Goal: Register for event/course

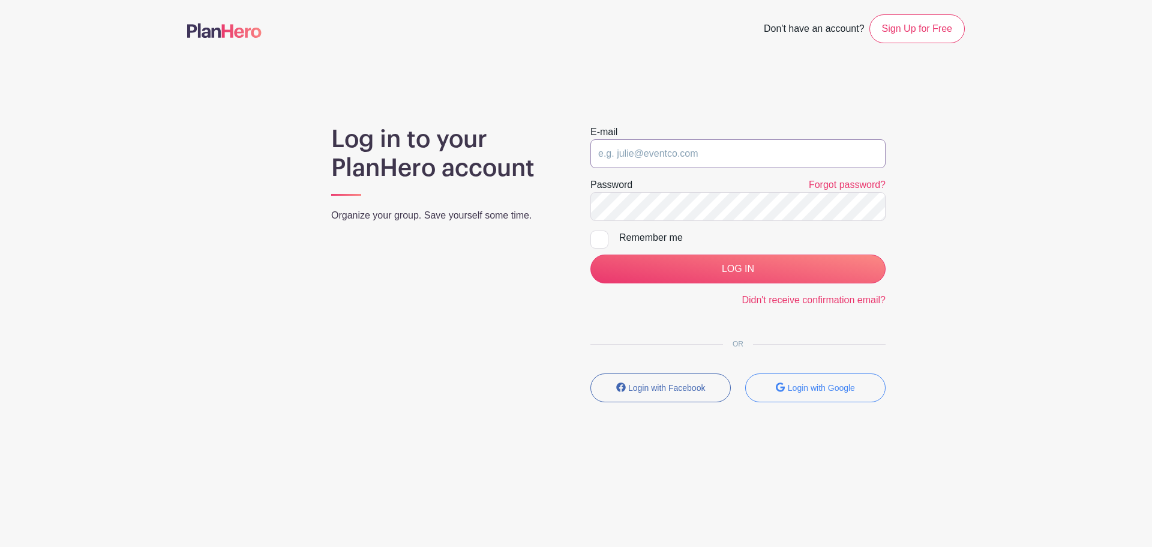
type input "[EMAIL_ADDRESS][PERSON_NAME][DOMAIN_NAME]"
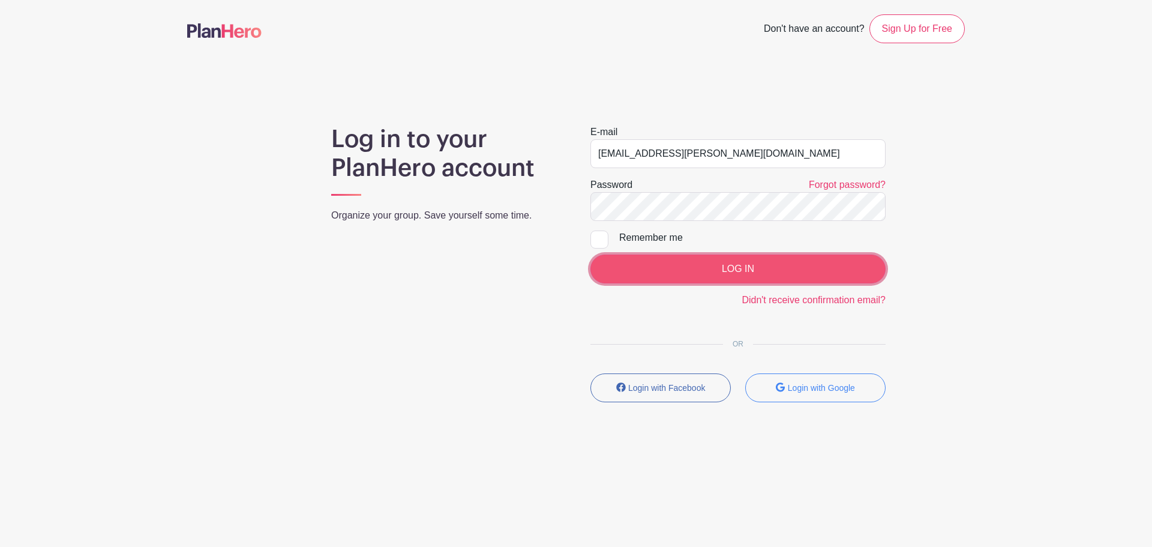
click at [676, 271] on input "LOG IN" at bounding box center [737, 268] width 295 height 29
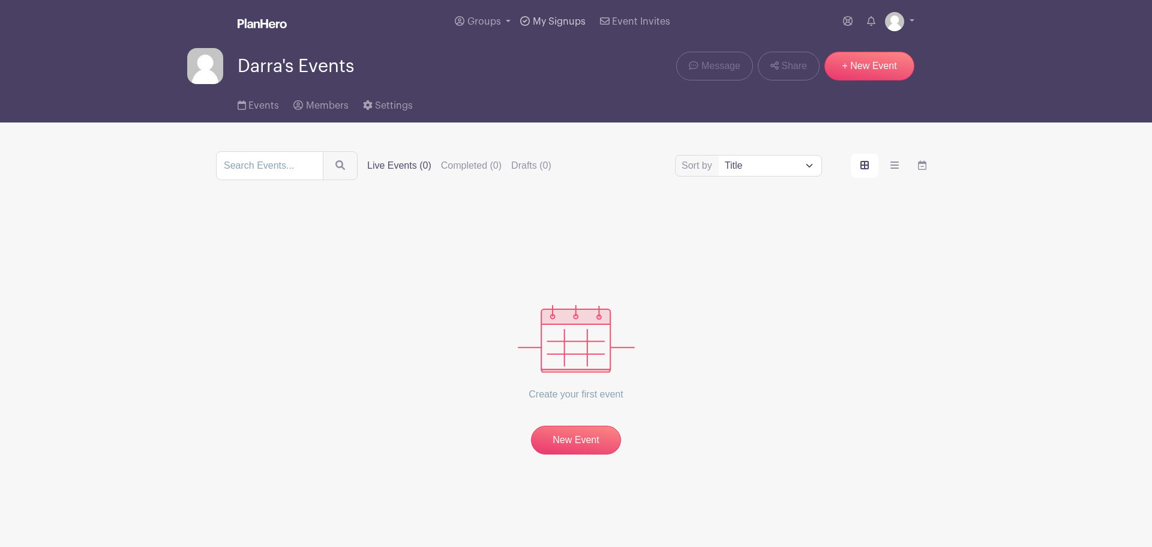
click at [557, 22] on span "My Signups" at bounding box center [559, 22] width 53 height 10
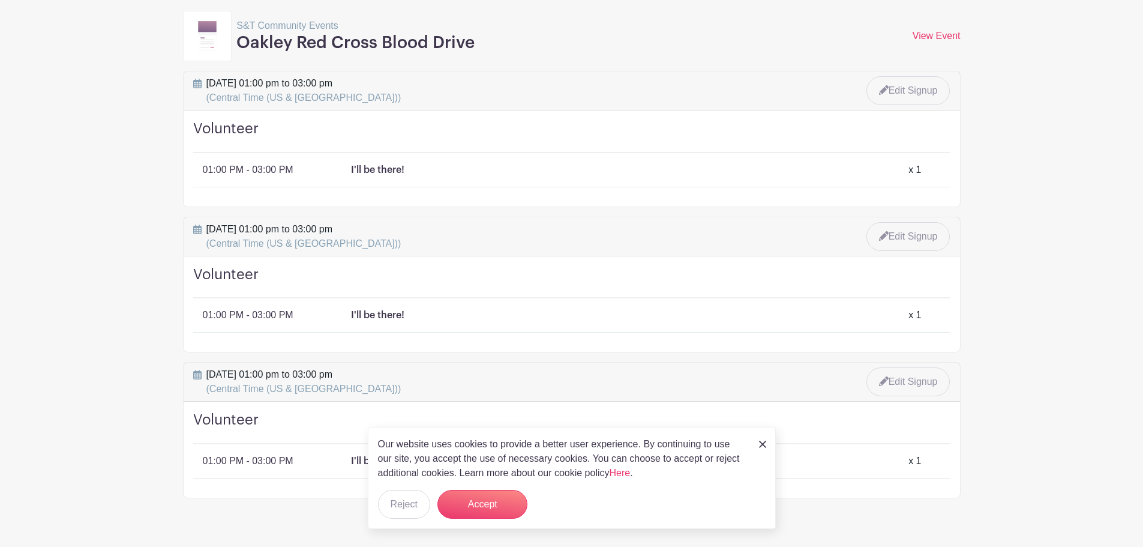
scroll to position [425, 0]
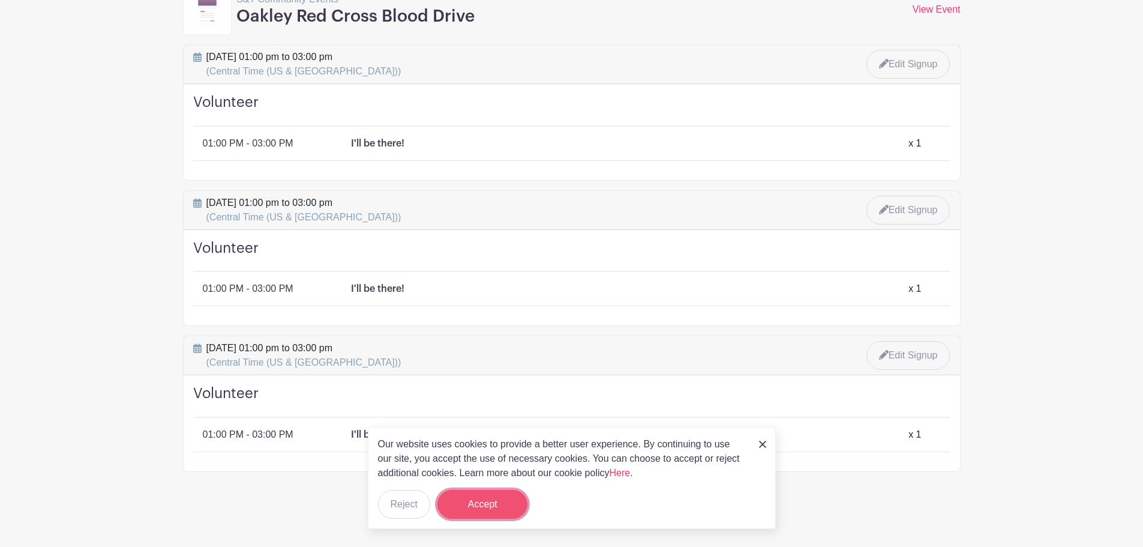
click at [473, 503] on button "Accept" at bounding box center [482, 504] width 90 height 29
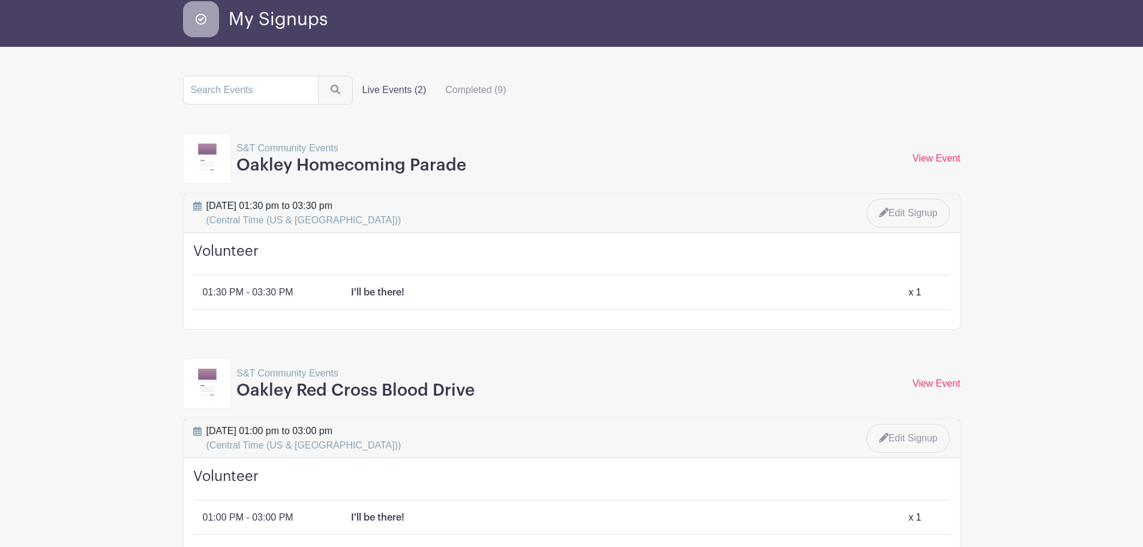
scroll to position [0, 0]
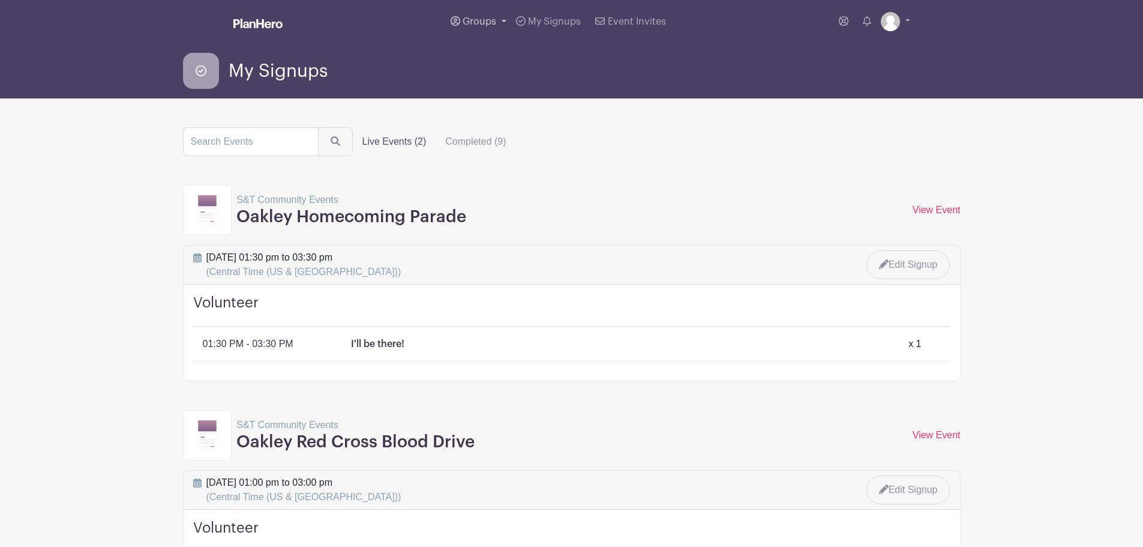
click at [459, 18] on icon at bounding box center [456, 21] width 10 height 10
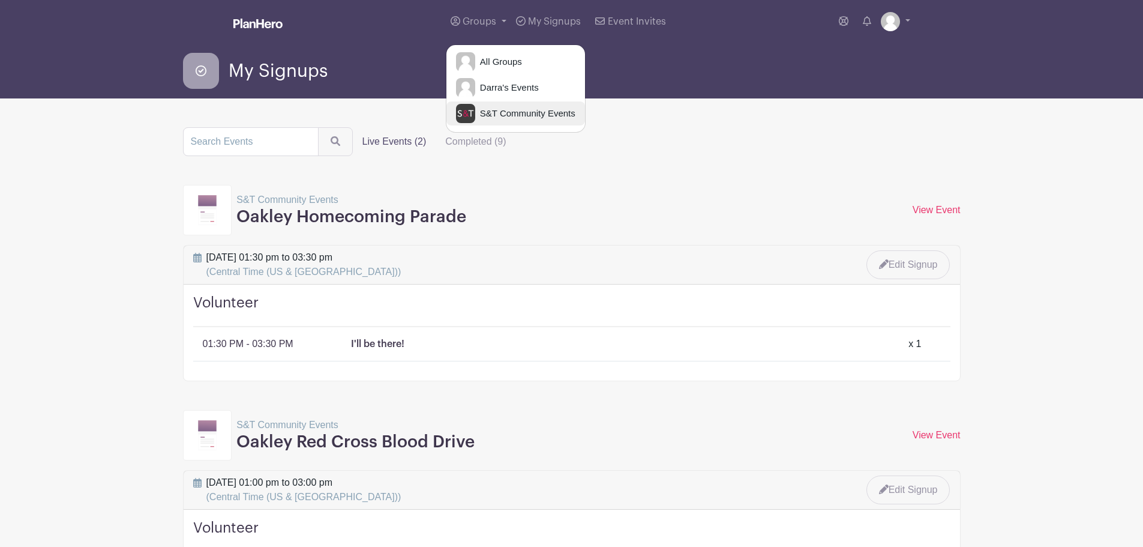
click at [501, 117] on span "S&T Community Events" at bounding box center [525, 114] width 100 height 14
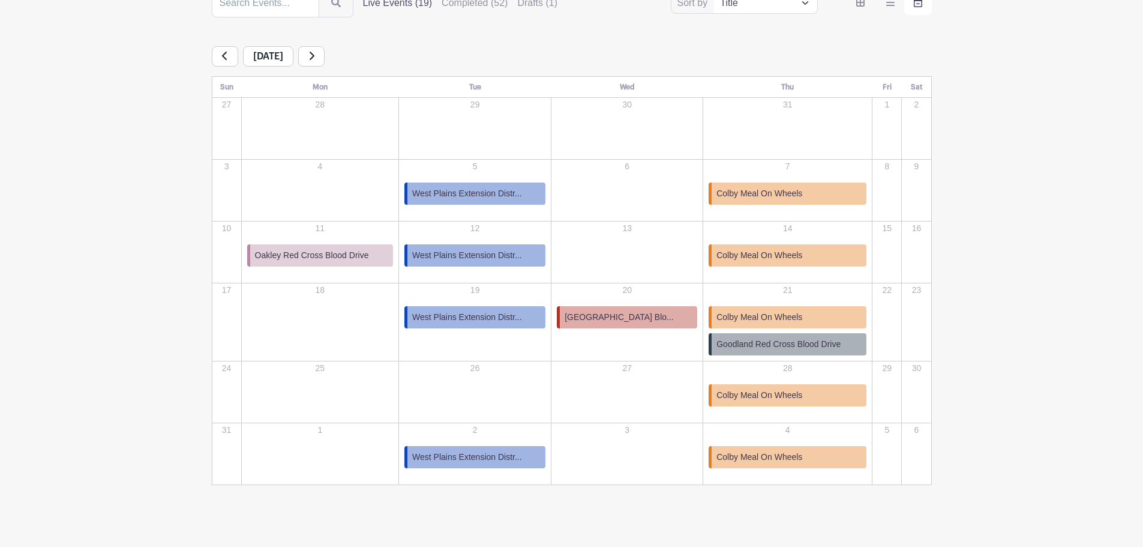
scroll to position [176, 0]
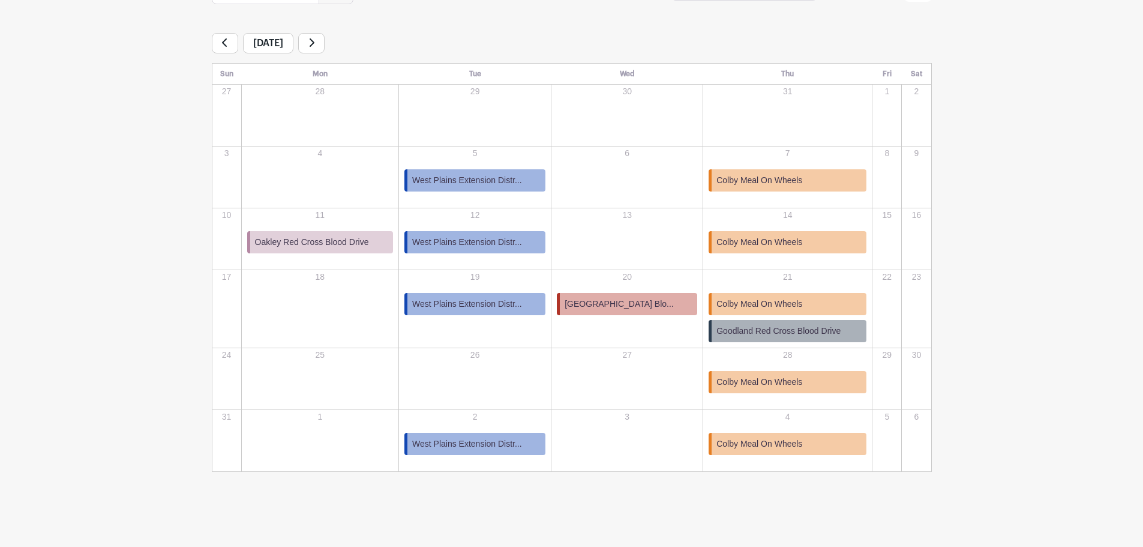
click at [490, 238] on span "West Plains Extension Distr..." at bounding box center [467, 242] width 110 height 13
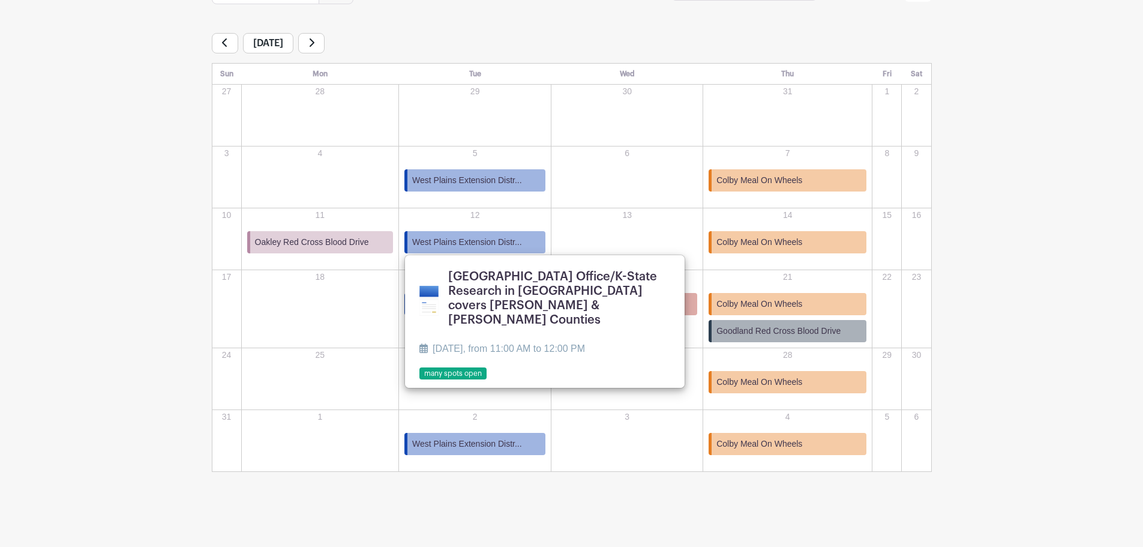
click at [769, 238] on span "Colby Meal On Wheels" at bounding box center [759, 242] width 86 height 13
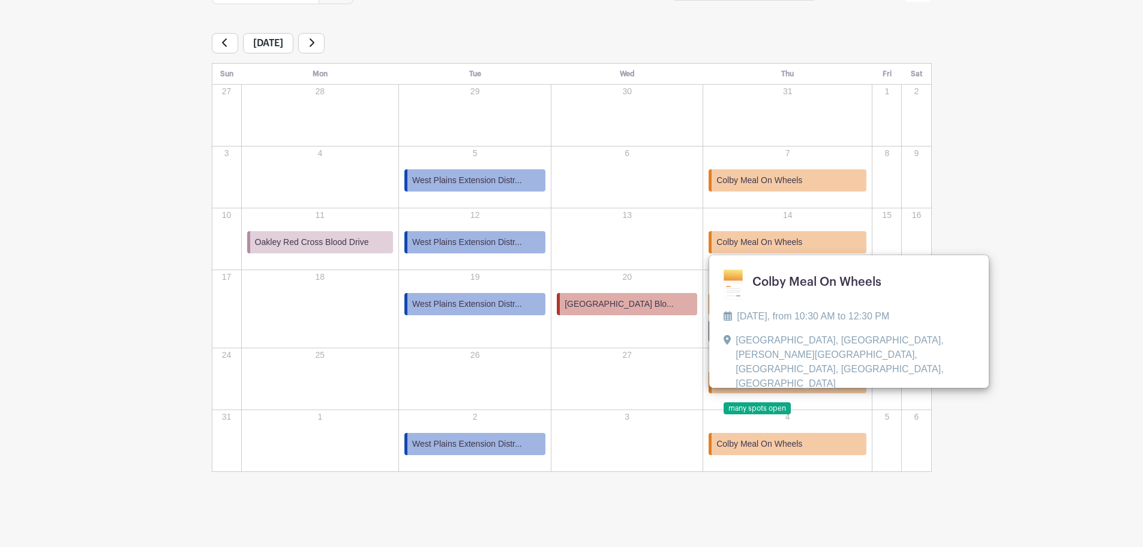
click at [484, 306] on span "West Plains Extension Distr..." at bounding box center [467, 304] width 110 height 13
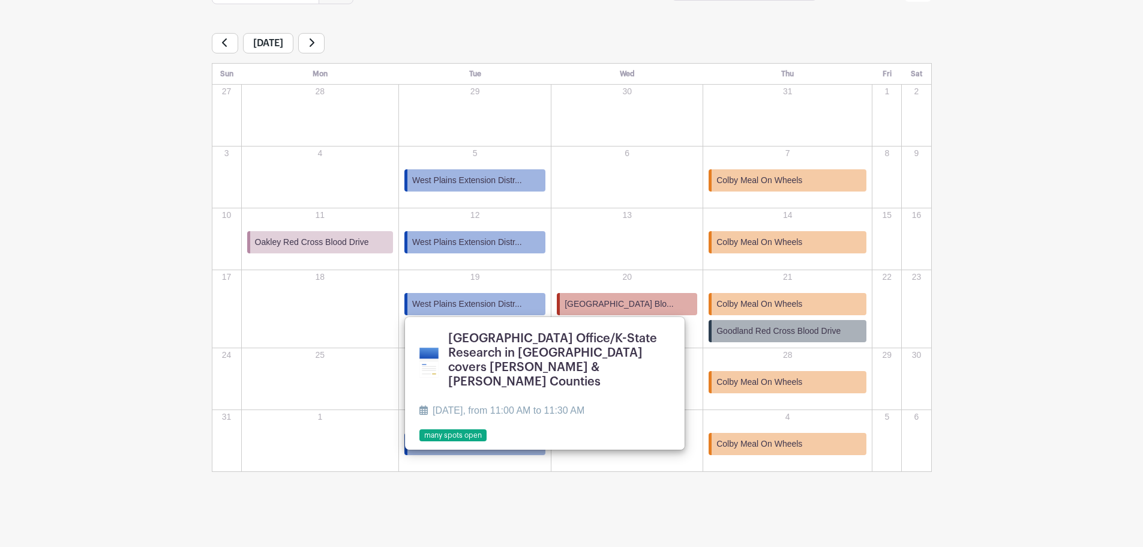
click at [595, 304] on span "Colby Community College Blo..." at bounding box center [619, 304] width 109 height 13
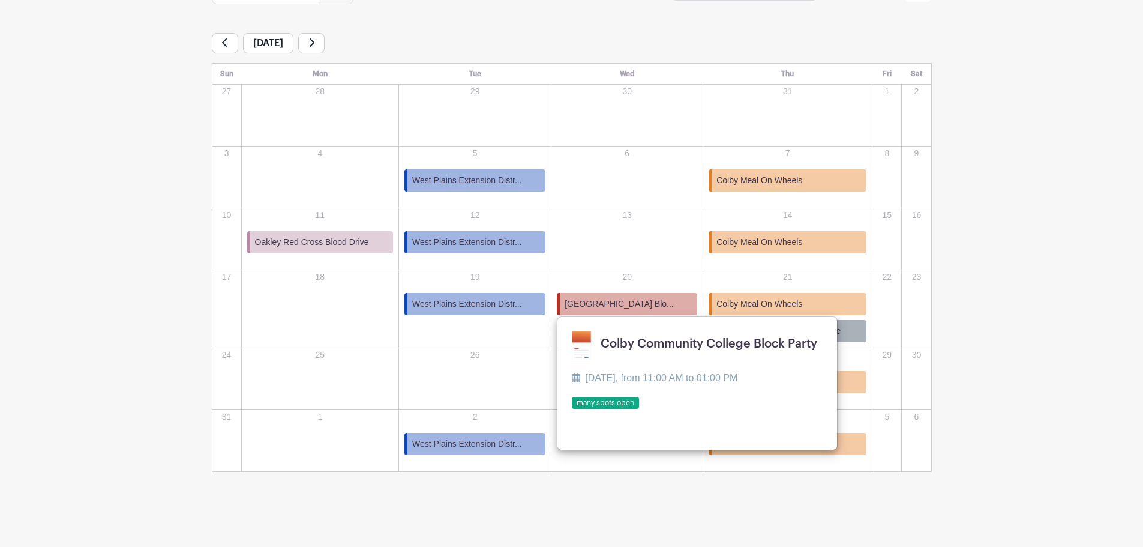
click at [1081, 244] on main "Groups All Groups Darra's Events S&T Community Events My Signups Event Invites …" at bounding box center [571, 185] width 1143 height 722
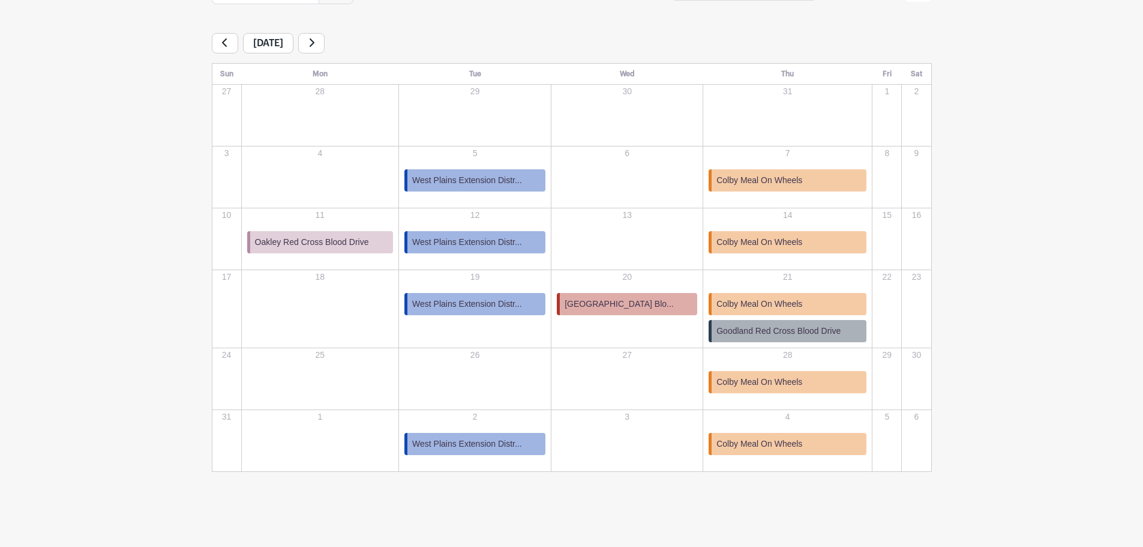
click at [668, 298] on span "Colby Community College Blo..." at bounding box center [619, 304] width 109 height 13
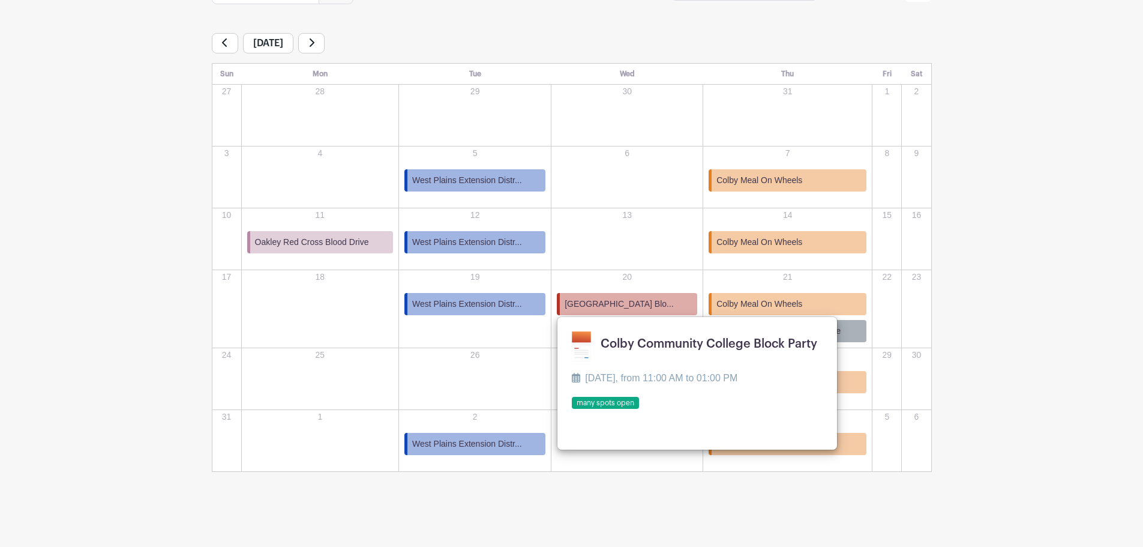
click at [572, 409] on link at bounding box center [572, 409] width 0 height 0
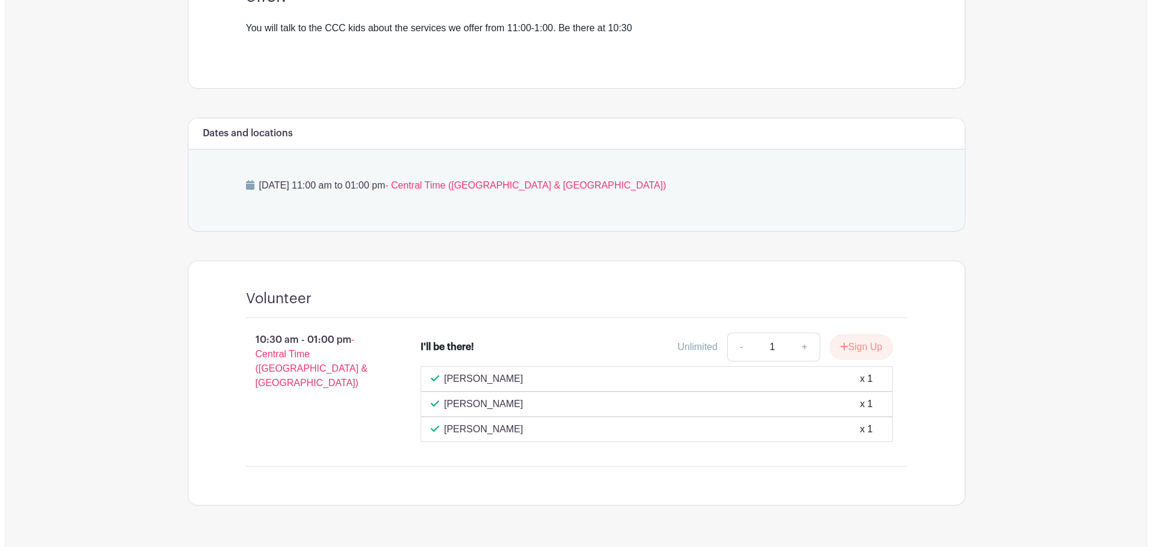
scroll to position [425, 0]
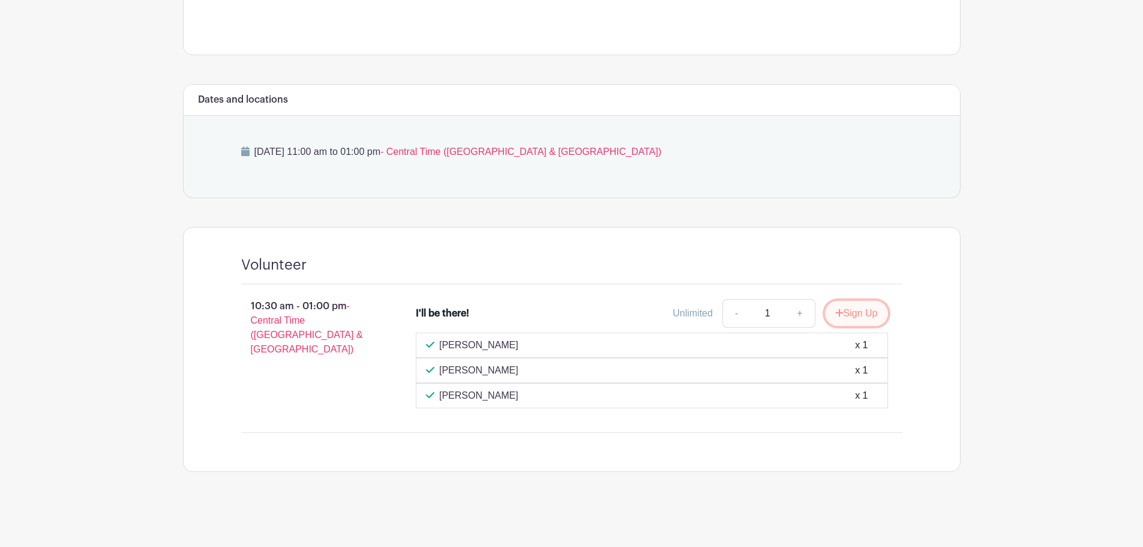
click at [851, 317] on button "Sign Up" at bounding box center [856, 313] width 63 height 25
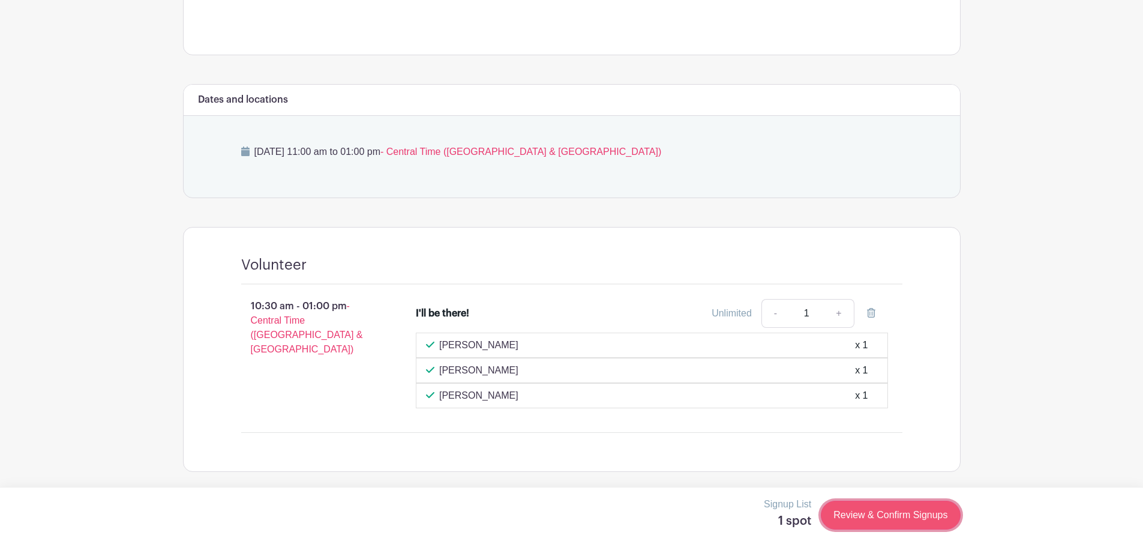
click at [877, 512] on link "Review & Confirm Signups" at bounding box center [890, 514] width 139 height 29
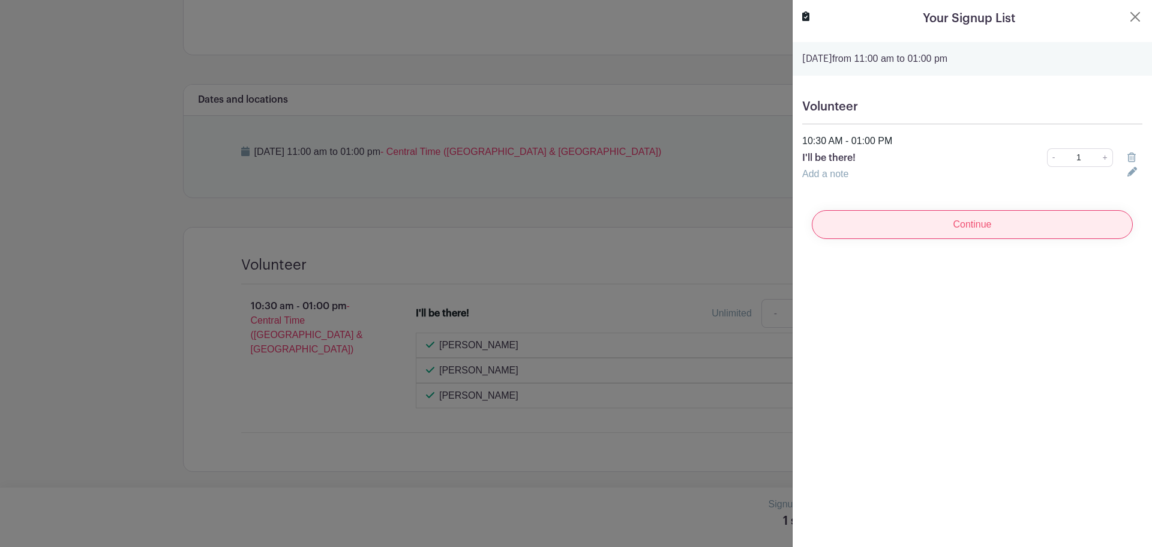
click at [907, 233] on input "Continue" at bounding box center [972, 224] width 321 height 29
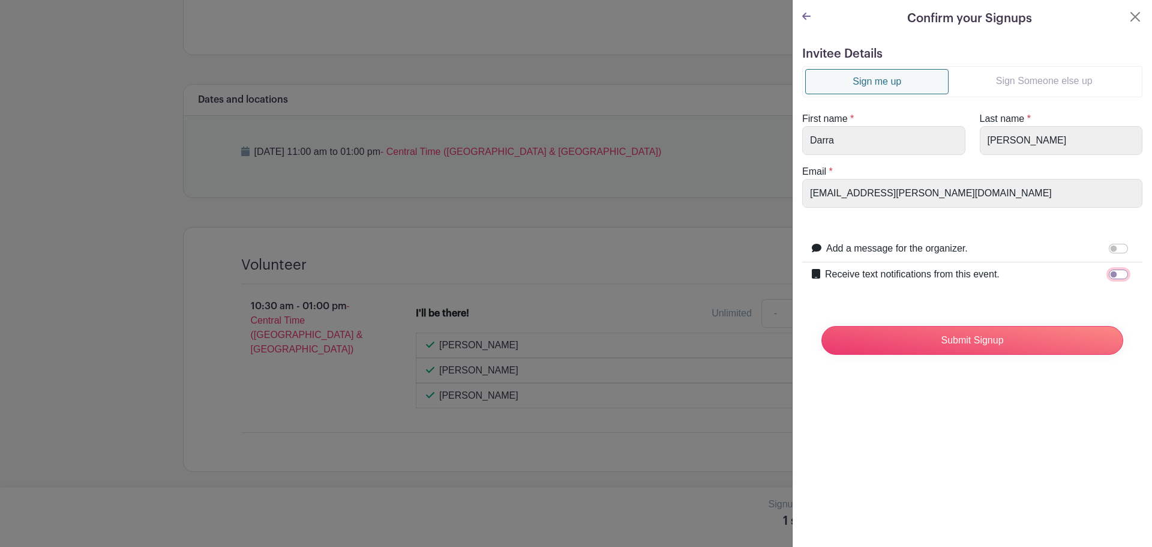
click at [1115, 272] on input "Receive text notifications from this event." at bounding box center [1118, 274] width 19 height 10
checkbox input "true"
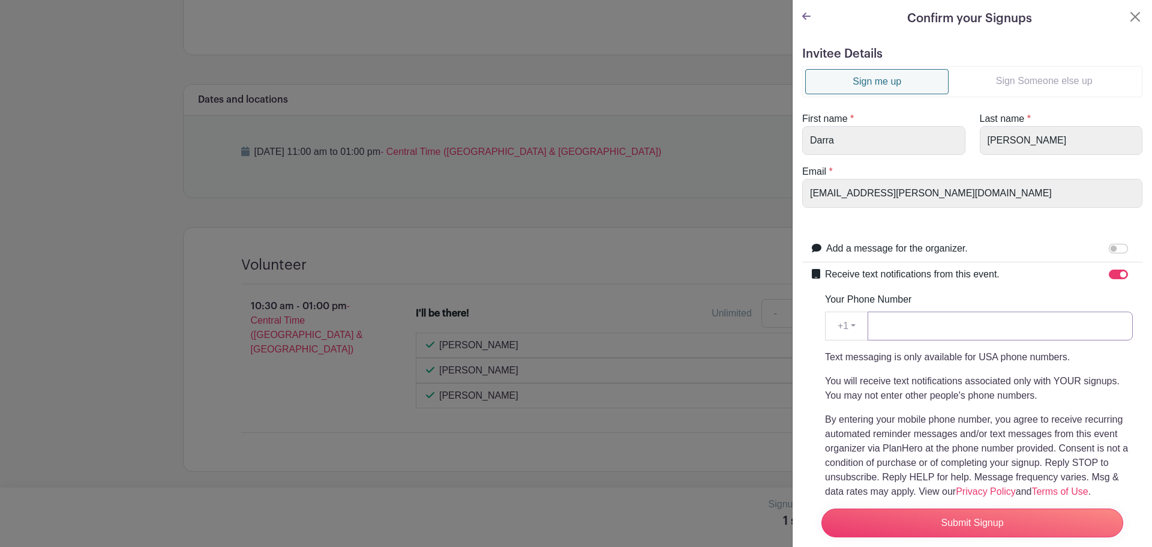
click at [935, 332] on input "Your Phone Number" at bounding box center [1000, 325] width 265 height 29
type input "7856577436"
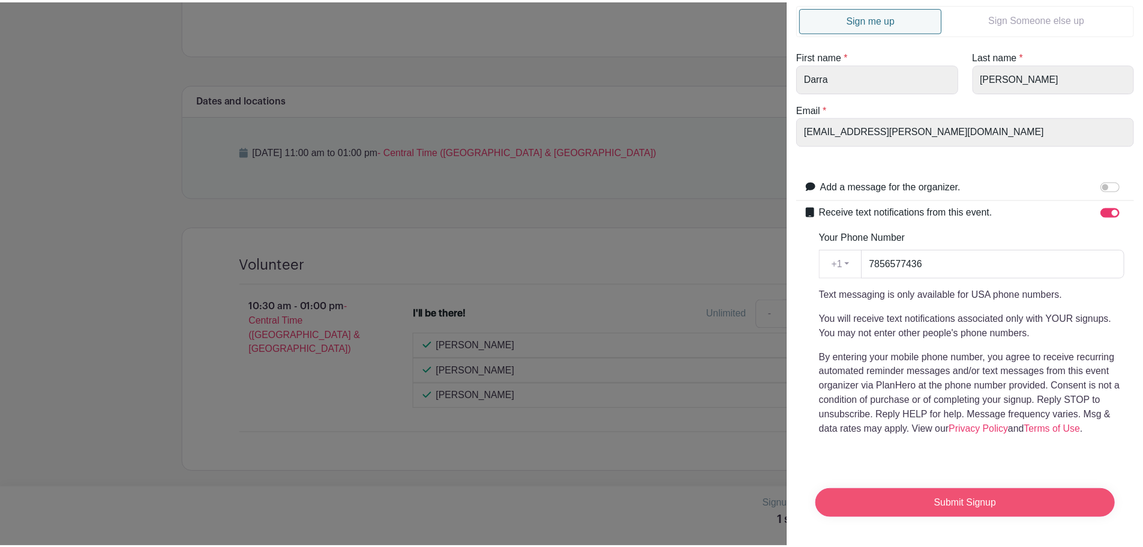
scroll to position [71, 0]
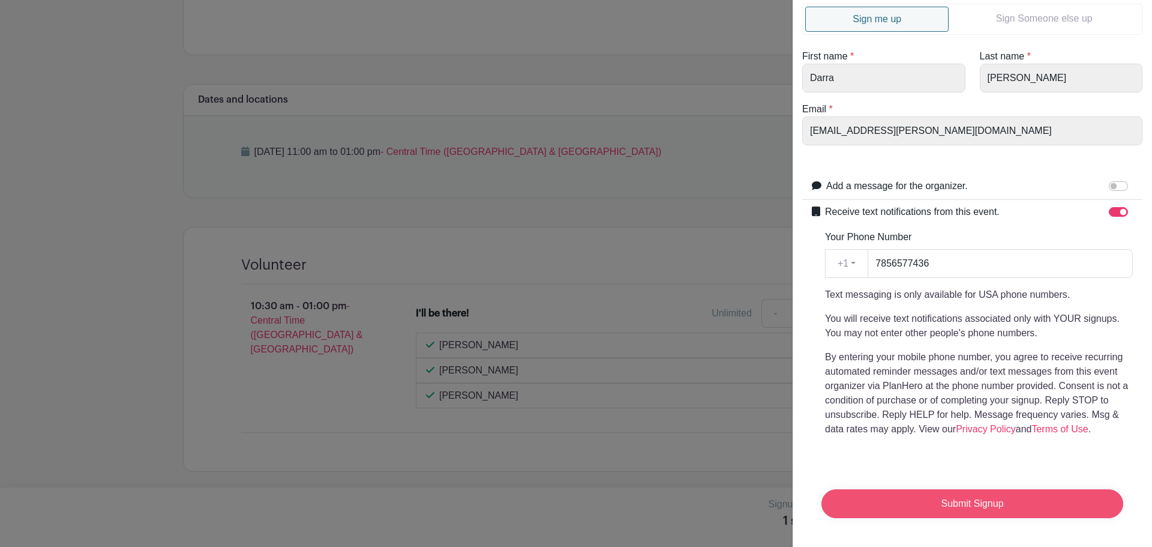
click at [970, 493] on input "Submit Signup" at bounding box center [972, 503] width 302 height 29
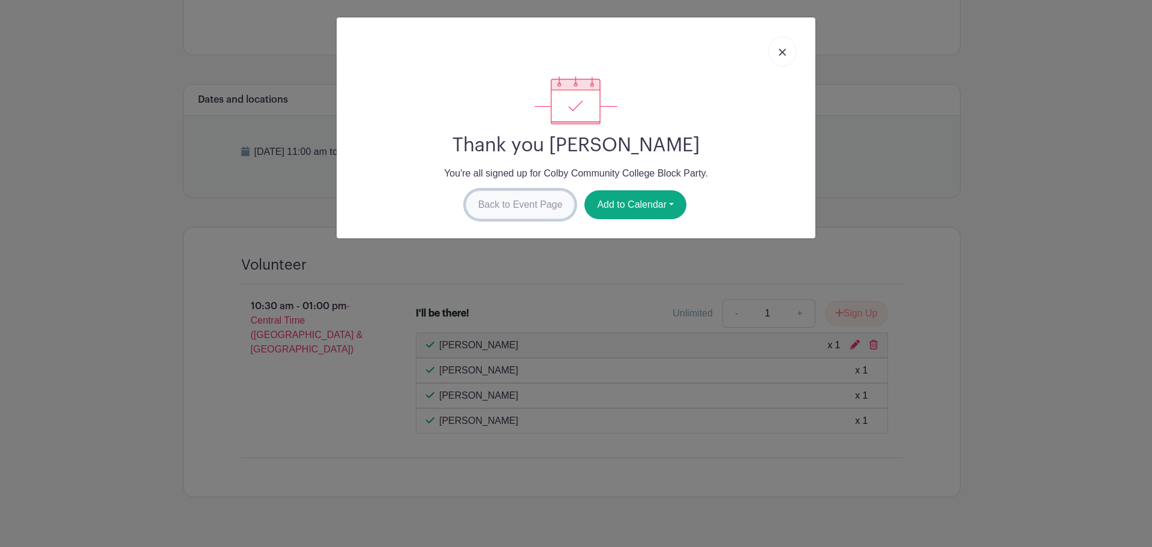
click at [515, 209] on link "Back to Event Page" at bounding box center [521, 204] width 110 height 29
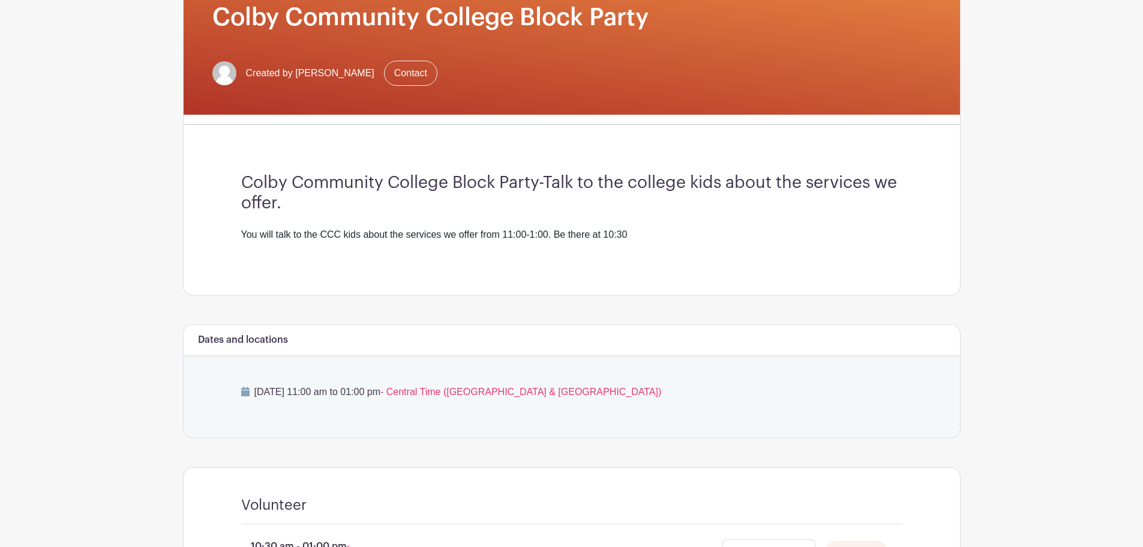
scroll to position [0, 0]
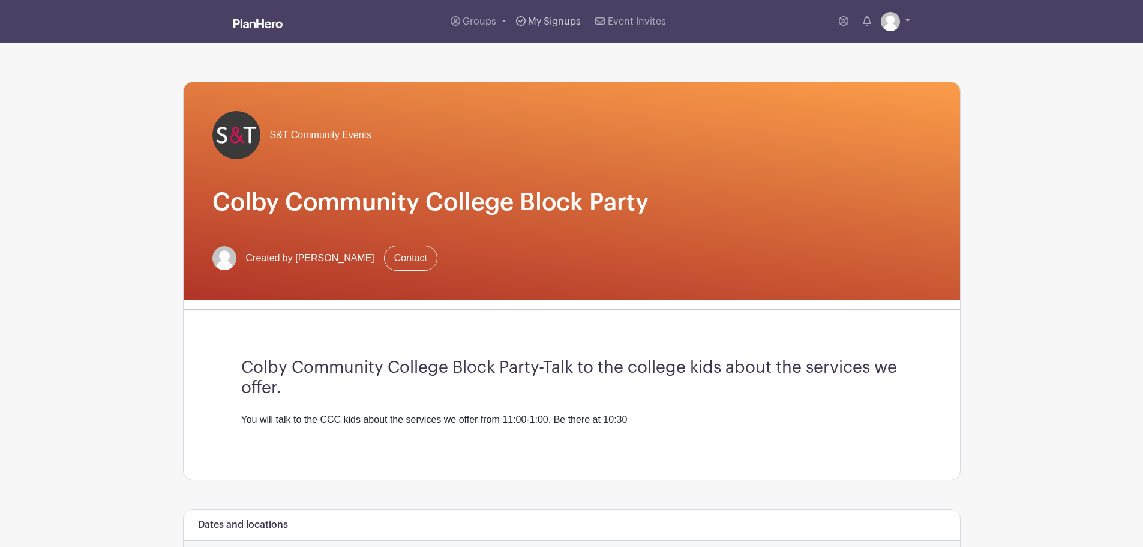
click at [536, 19] on span "My Signups" at bounding box center [554, 22] width 53 height 10
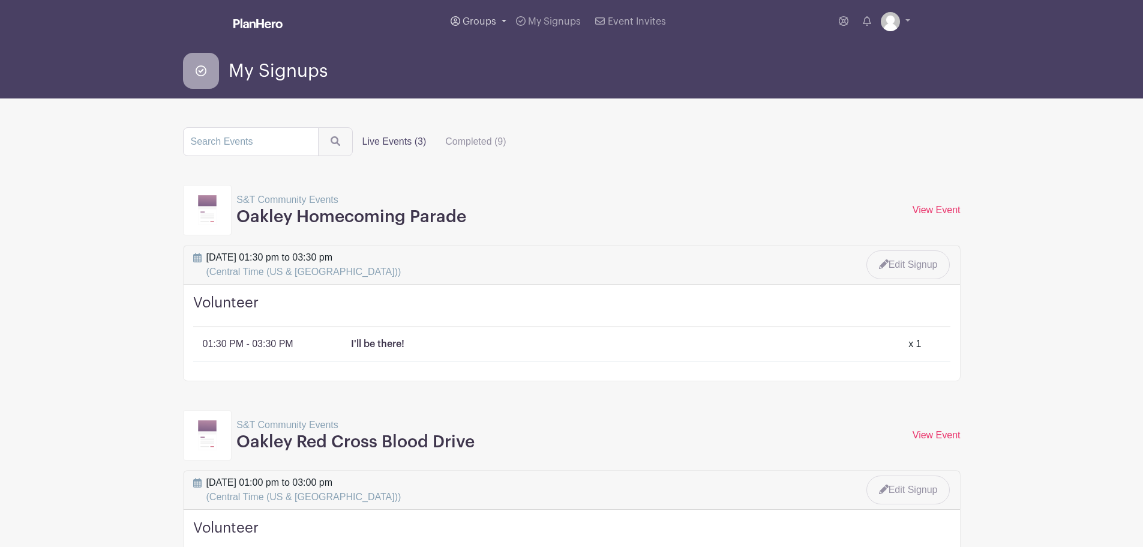
click at [480, 20] on span "Groups" at bounding box center [480, 22] width 34 height 10
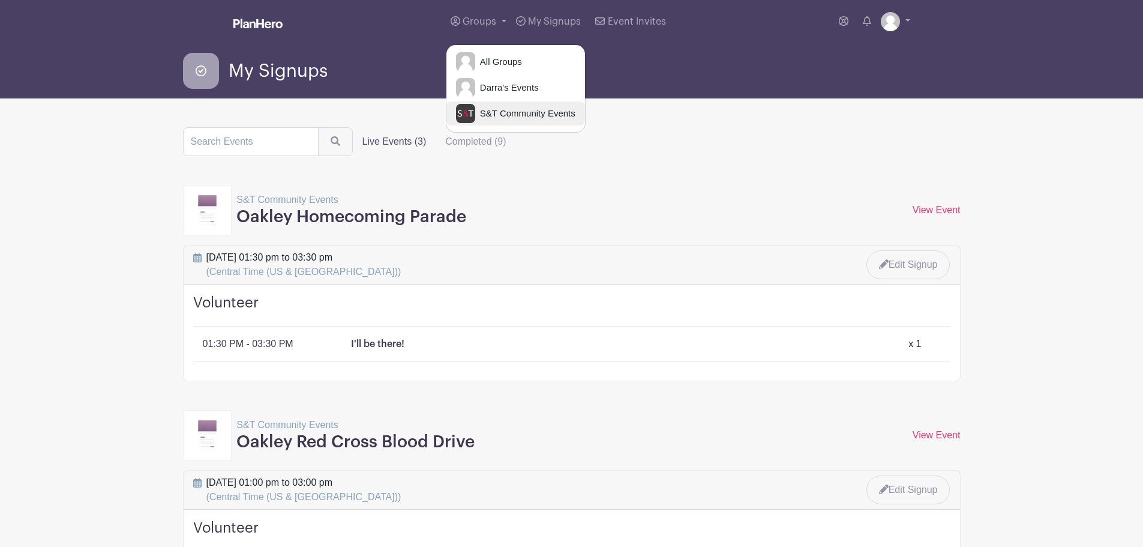
click at [499, 106] on link "S&T Community Events" at bounding box center [515, 113] width 139 height 24
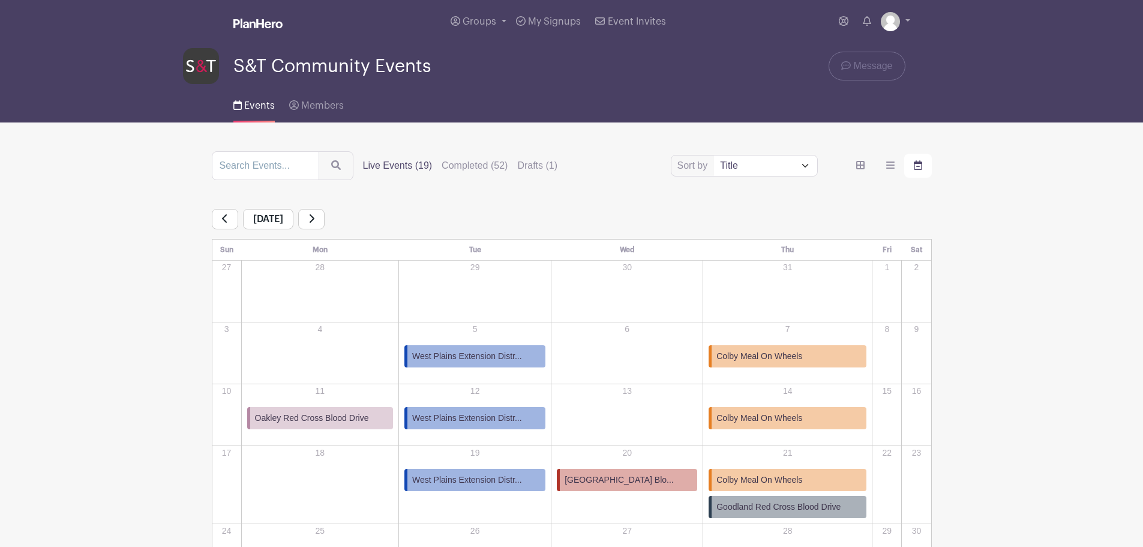
scroll to position [176, 0]
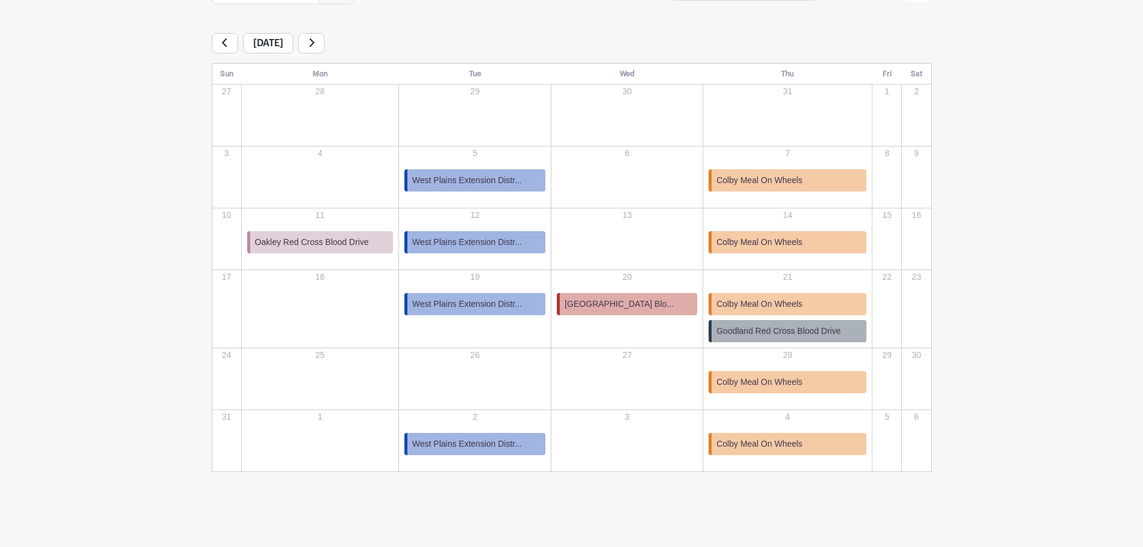
click at [325, 44] on link at bounding box center [311, 43] width 26 height 20
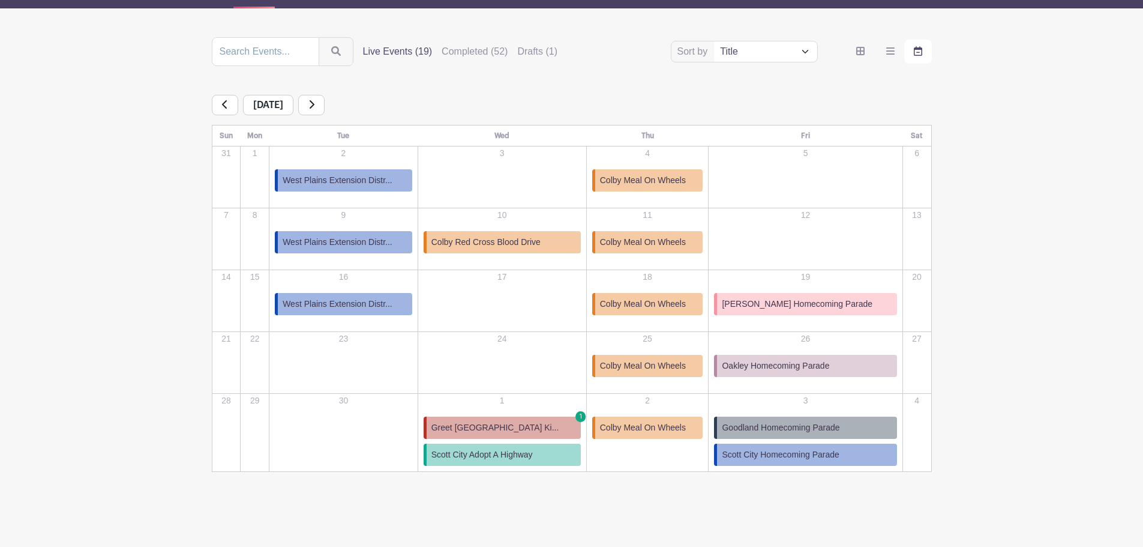
click at [793, 365] on span "Oakley Homecoming Parade" at bounding box center [775, 365] width 107 height 13
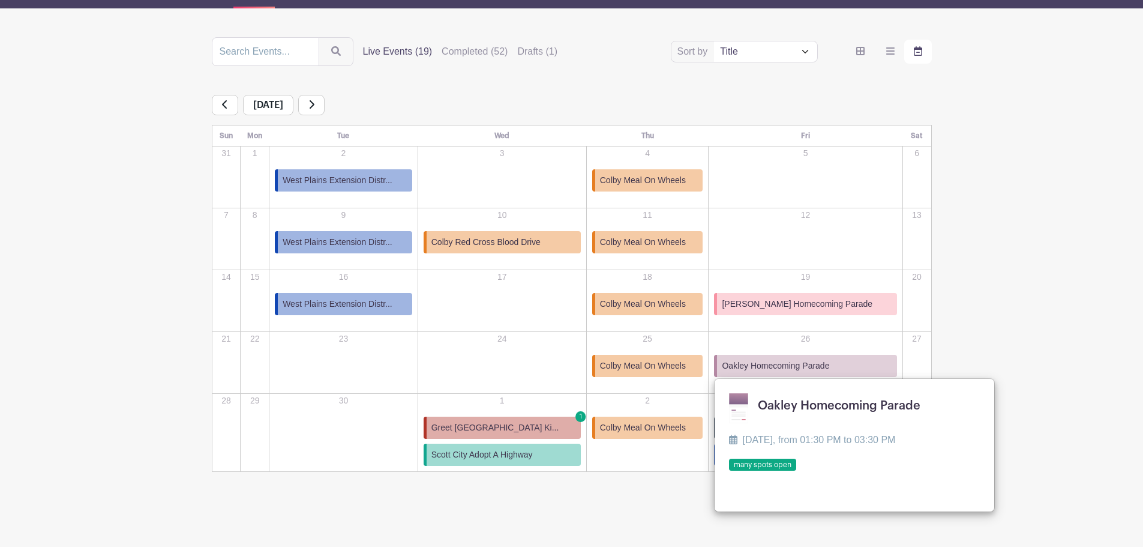
click at [134, 328] on main "Groups All Groups Darra's Events S&T Community Events My Signups Event Invites …" at bounding box center [571, 216] width 1143 height 661
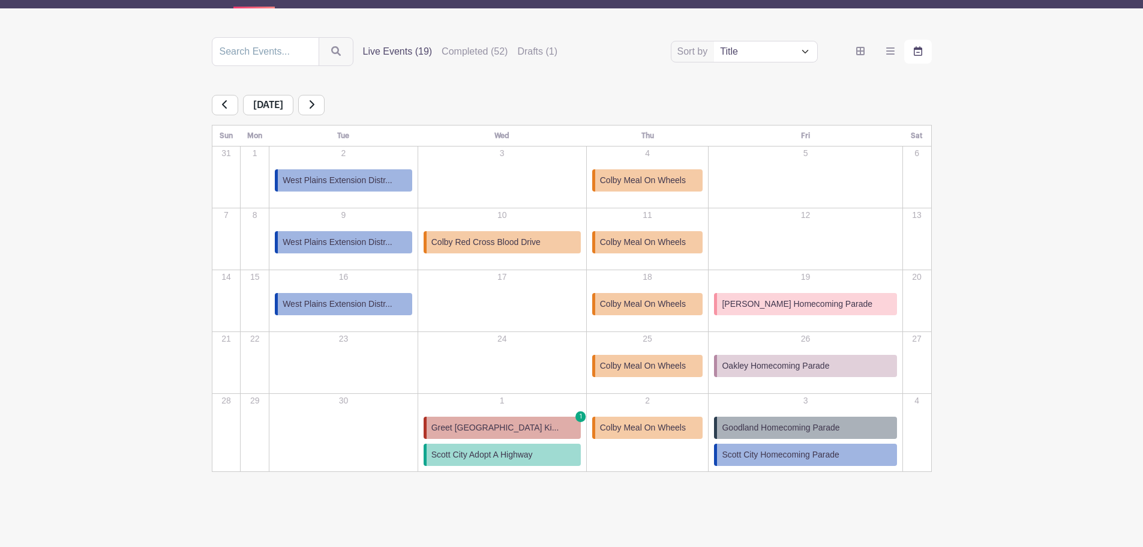
click at [511, 421] on span "Greet Dighton Elementary Ki..." at bounding box center [495, 427] width 128 height 13
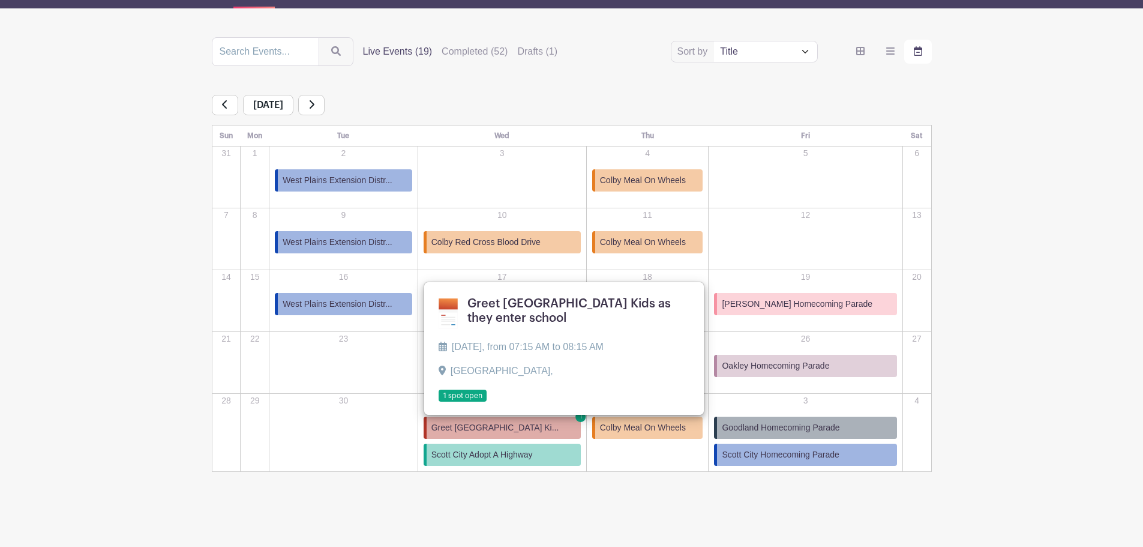
click at [120, 334] on main "Groups All Groups Darra's Events S&T Community Events My Signups Event Invites …" at bounding box center [571, 216] width 1143 height 661
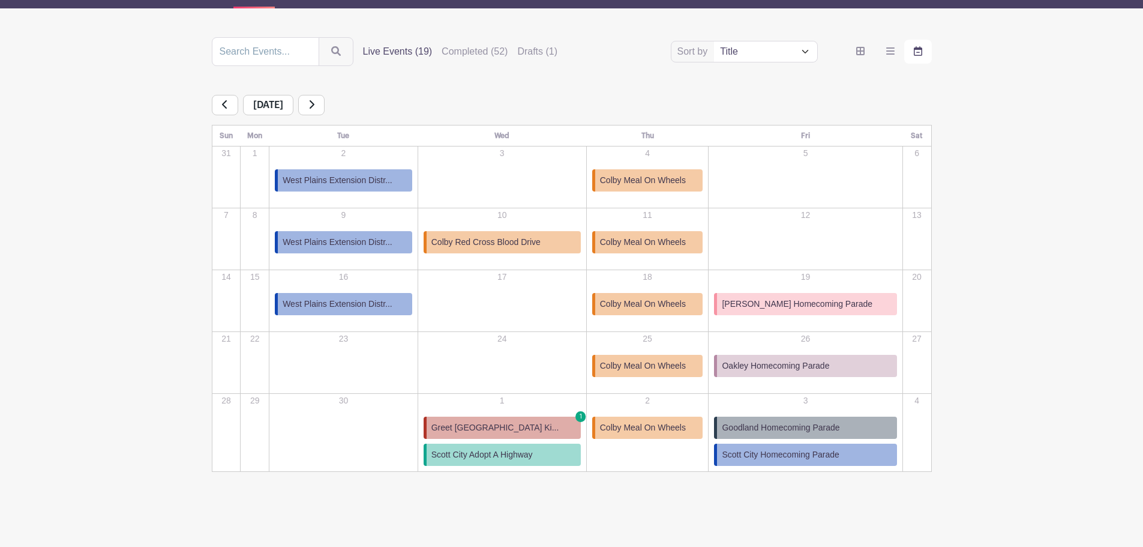
click at [314, 103] on icon at bounding box center [311, 105] width 6 height 10
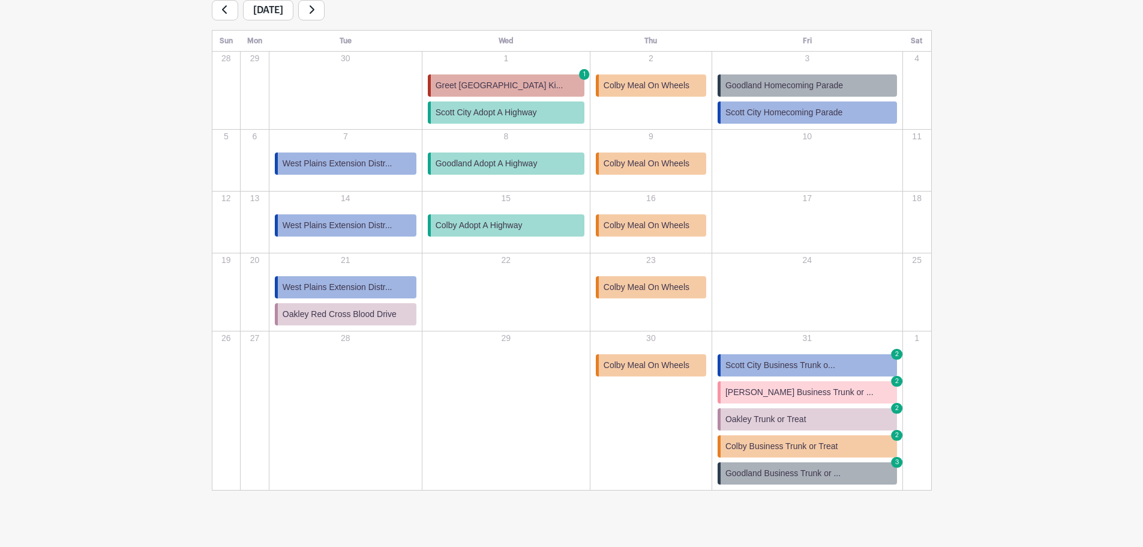
scroll to position [227, 0]
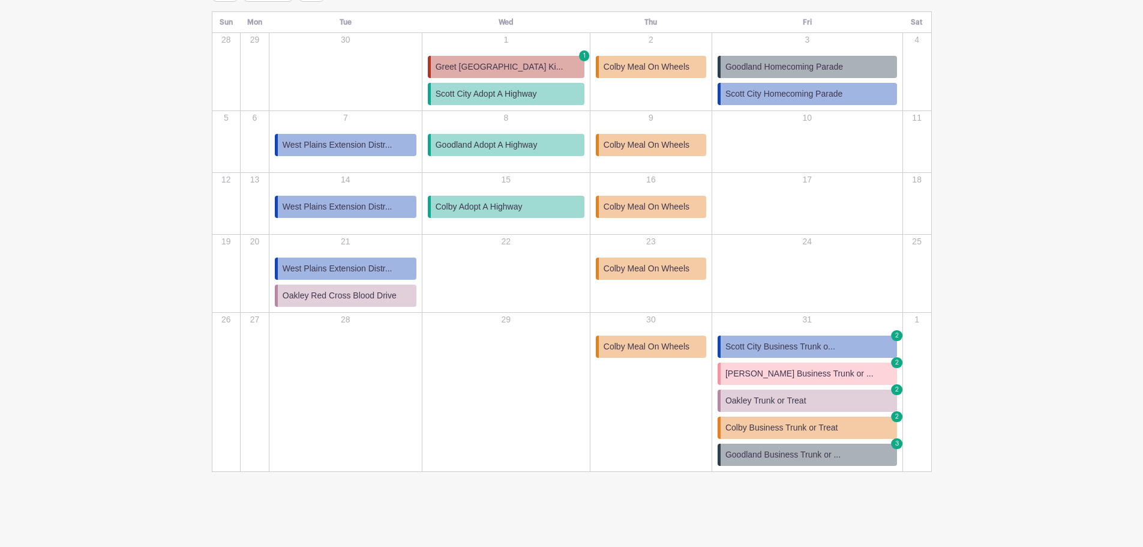
click at [776, 401] on span "Oakley Trunk or Treat" at bounding box center [765, 400] width 81 height 13
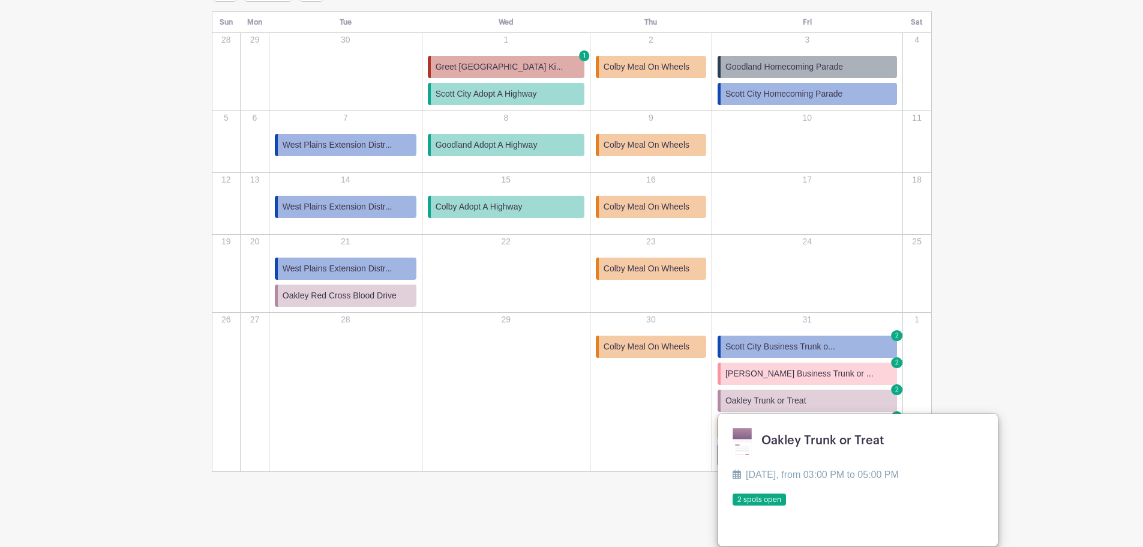
click at [733, 506] on link at bounding box center [733, 506] width 0 height 0
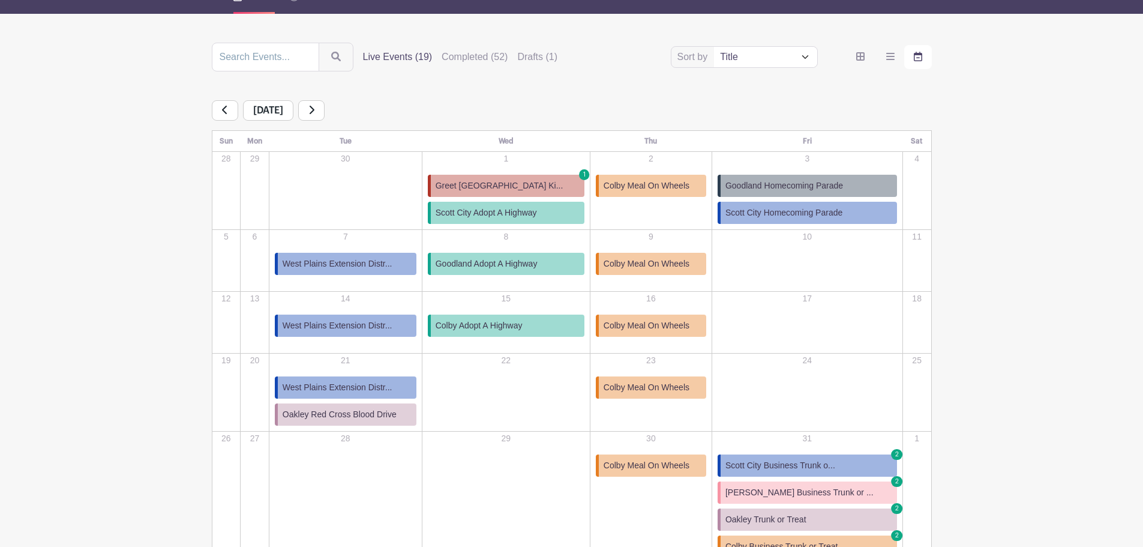
scroll to position [107, 0]
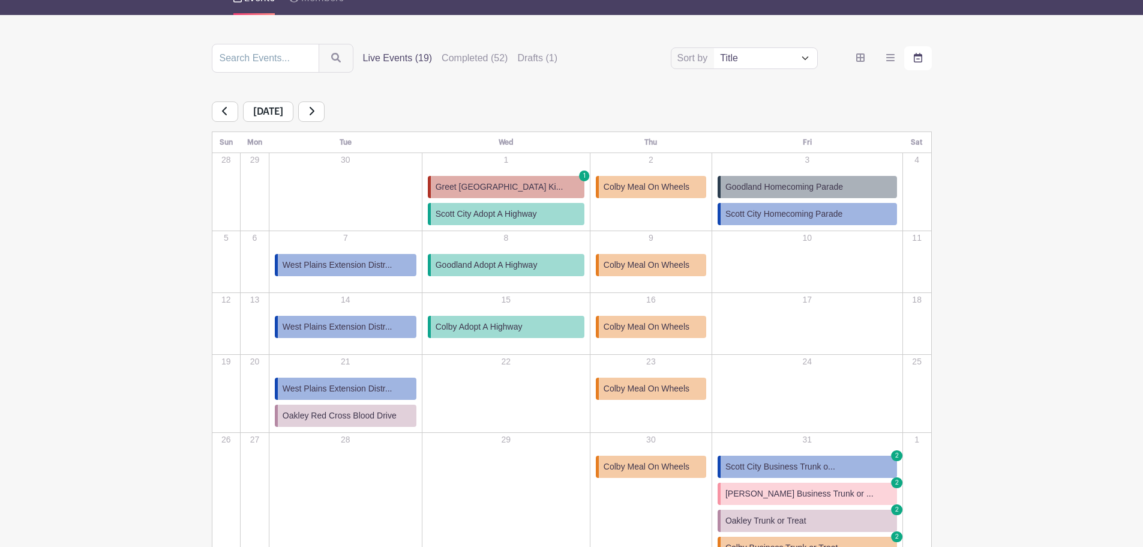
click at [314, 115] on icon at bounding box center [311, 111] width 6 height 10
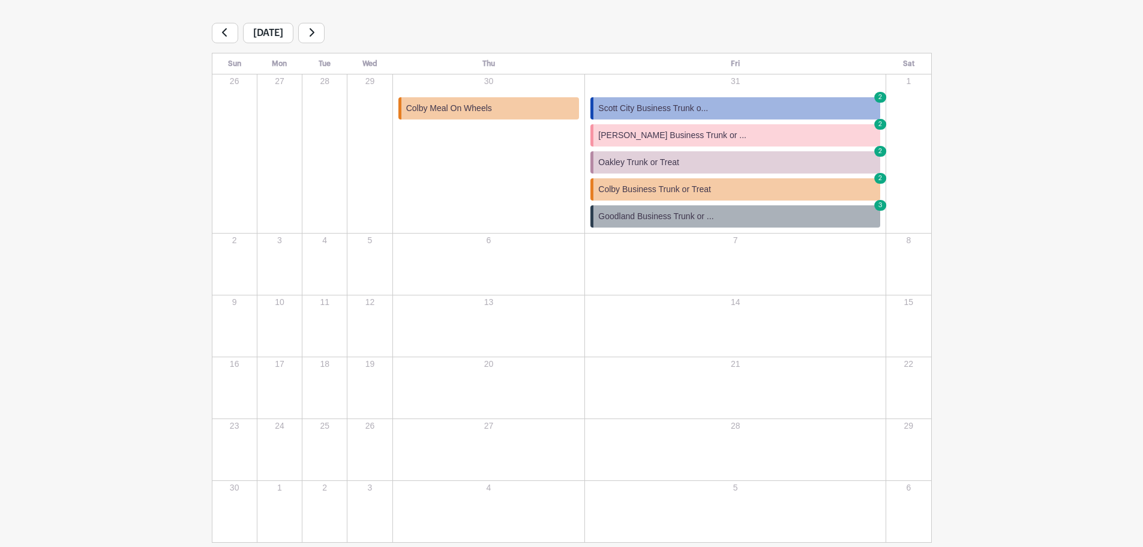
scroll to position [77, 0]
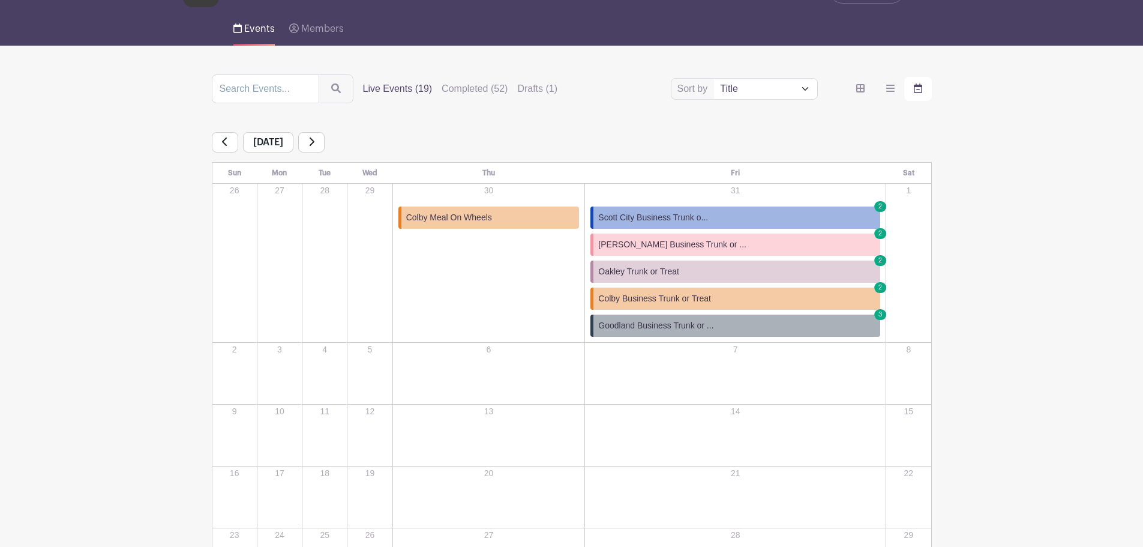
click at [325, 139] on link at bounding box center [311, 142] width 26 height 20
